Goal: Transaction & Acquisition: Purchase product/service

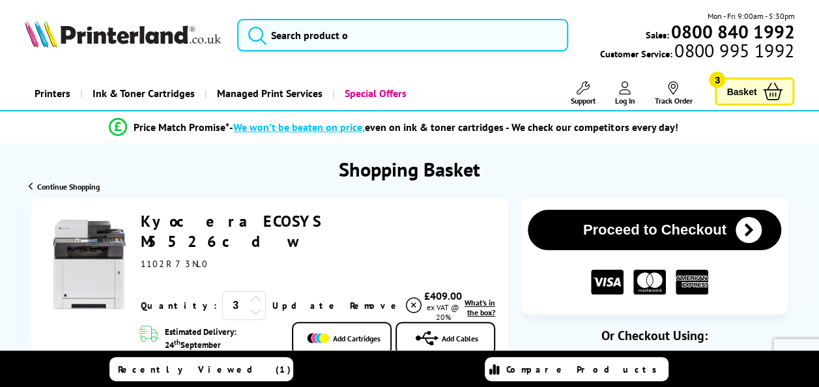
click at [746, 237] on icon "submit" at bounding box center [749, 230] width 26 height 26
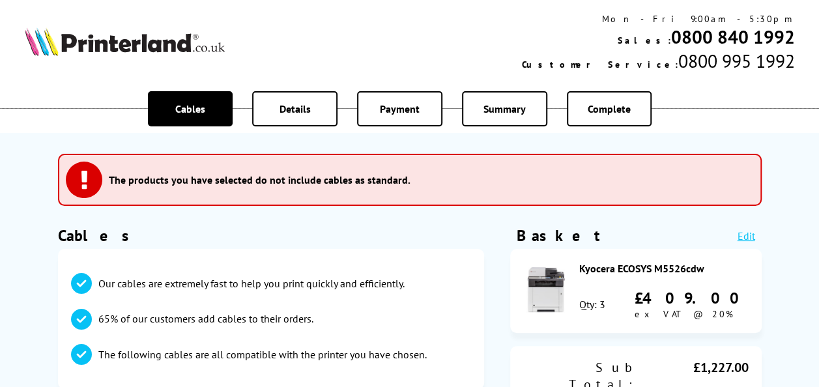
click at [613, 306] on div "Qty: 3 £409.00 ex VAT @ 20%" at bounding box center [664, 304] width 169 height 32
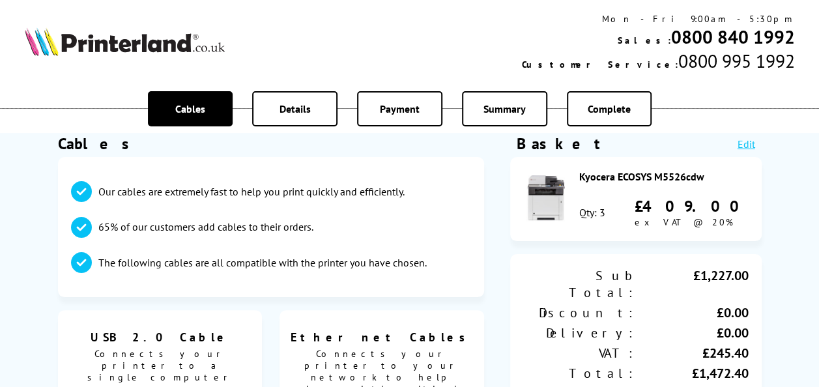
scroll to position [98, 0]
